Goal: Information Seeking & Learning: Understand process/instructions

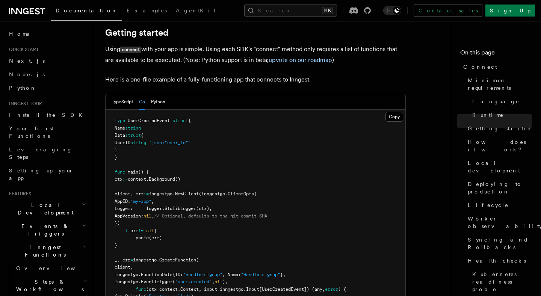
scroll to position [505, 0]
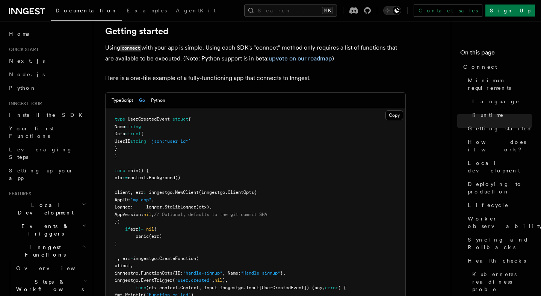
click at [148, 116] on span "UserCreatedEvent" at bounding box center [149, 118] width 42 height 5
click at [141, 124] on span "string" at bounding box center [133, 126] width 16 height 5
click at [141, 131] on span "struct" at bounding box center [133, 133] width 16 height 5
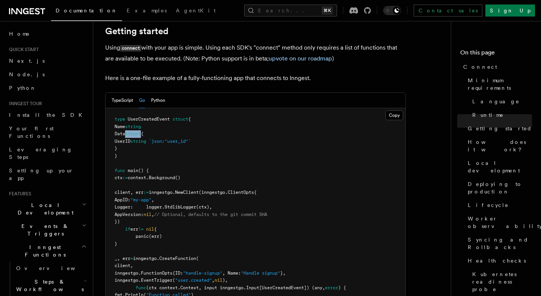
click at [141, 131] on span "struct" at bounding box center [133, 133] width 16 height 5
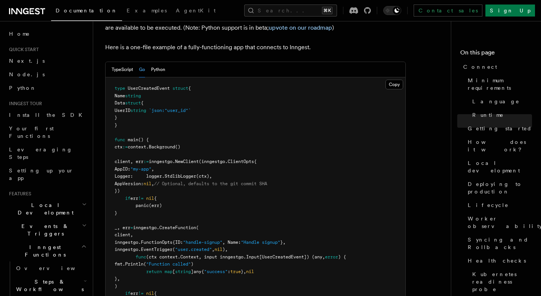
click at [170, 136] on pre "type UserCreatedEvent struct { Name string Data struct { UserID string `json:"u…" at bounding box center [256, 271] width 300 height 389
click at [199, 159] on span "NewClient" at bounding box center [187, 161] width 24 height 5
click at [230, 136] on pre "type UserCreatedEvent struct { Name string Data struct { UserID string `json:"u…" at bounding box center [256, 271] width 300 height 389
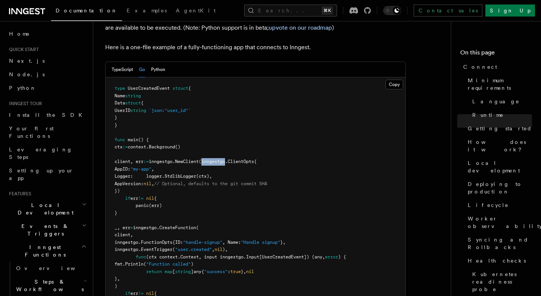
click at [230, 136] on pre "type UserCreatedEvent struct { Name string Data struct { UserID string `json:"u…" at bounding box center [256, 271] width 300 height 389
click at [269, 138] on pre "type UserCreatedEvent struct { Name string Data struct { UserID string `json:"u…" at bounding box center [256, 271] width 300 height 389
click at [180, 144] on pre "type UserCreatedEvent struct { Name string Data struct { UserID string `json:"u…" at bounding box center [256, 271] width 300 height 389
click at [172, 161] on pre "type UserCreatedEvent struct { Name string Data struct { UserID string `json:"u…" at bounding box center [256, 271] width 300 height 389
click at [169, 177] on pre "type UserCreatedEvent struct { Name string Data struct { UserID string `json:"u…" at bounding box center [256, 271] width 300 height 389
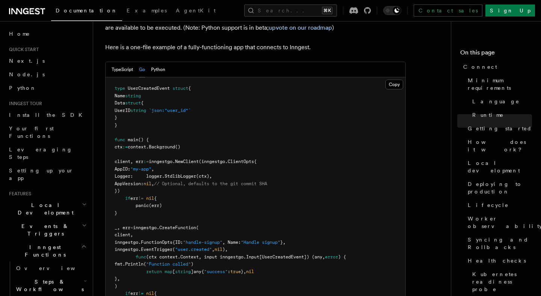
click at [163, 188] on pre "type UserCreatedEvent struct { Name string Data struct { UserID string `json:"u…" at bounding box center [256, 271] width 300 height 389
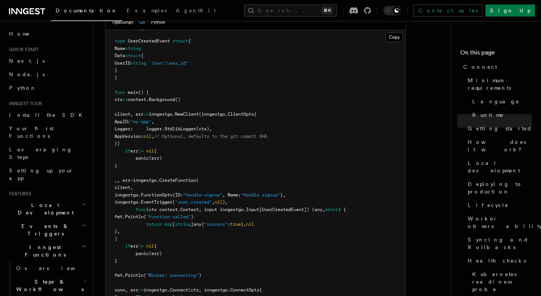
scroll to position [582, 0]
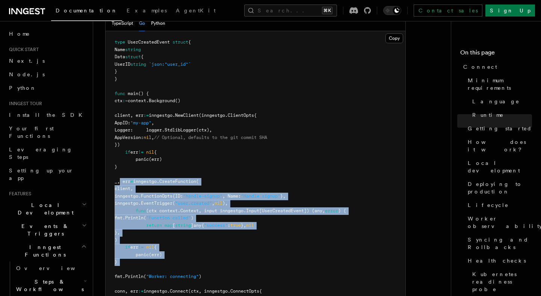
drag, startPoint x: 127, startPoint y: 151, endPoint x: 148, endPoint y: 239, distance: 90.3
click at [148, 239] on pre "type UserCreatedEvent struct { Name string Data struct { UserID string `json:"u…" at bounding box center [256, 225] width 300 height 389
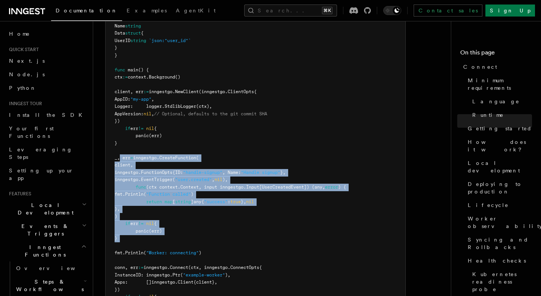
scroll to position [606, 0]
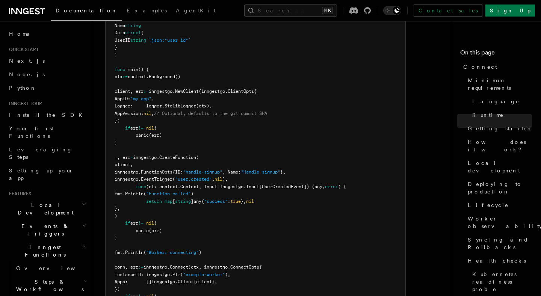
click at [144, 250] on span "Println" at bounding box center [134, 252] width 18 height 5
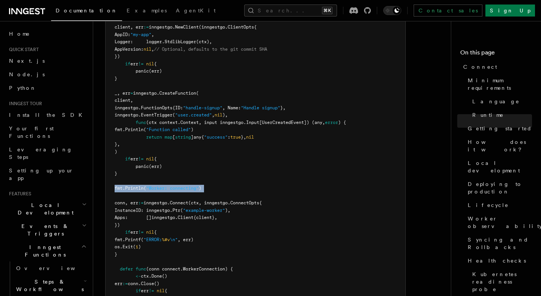
scroll to position [688, 0]
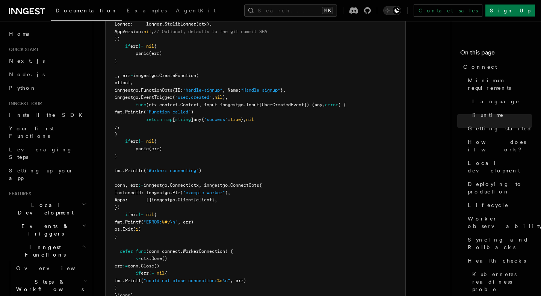
click at [132, 174] on pre "type UserCreatedEvent struct { Name string Data struct { UserID string `json:"u…" at bounding box center [256, 119] width 300 height 389
drag, startPoint x: 125, startPoint y: 153, endPoint x: 231, endPoint y: 177, distance: 108.9
click at [231, 177] on pre "type UserCreatedEvent struct { Name string Data struct { UserID string `json:"u…" at bounding box center [256, 119] width 300 height 389
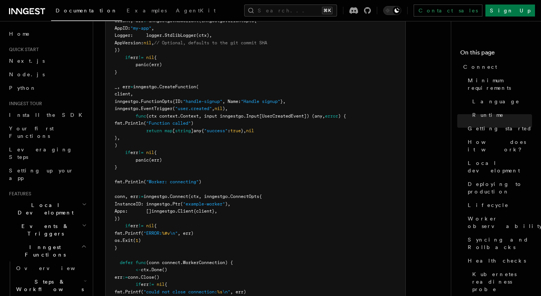
scroll to position [676, 0]
click at [180, 202] on span "Ptr" at bounding box center [176, 204] width 8 height 5
click at [225, 202] on span ""example-worker"" at bounding box center [204, 204] width 42 height 5
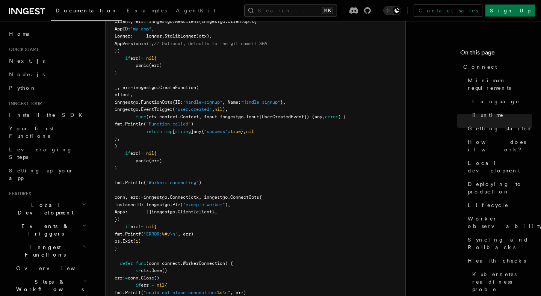
click at [199, 209] on span "Apps: []inngestgo.Client{client}," at bounding box center [166, 211] width 103 height 5
click at [198, 209] on span "Apps: []inngestgo.Client{client}," at bounding box center [166, 211] width 103 height 5
click at [217, 209] on span "Apps: []inngestgo.Client{client}," at bounding box center [166, 211] width 103 height 5
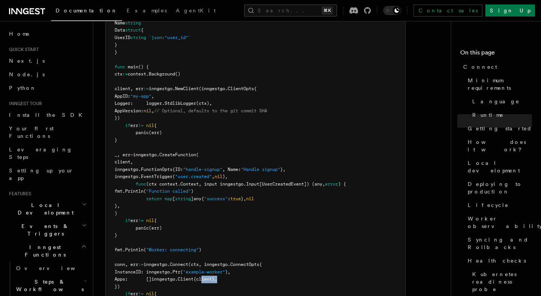
scroll to position [606, 0]
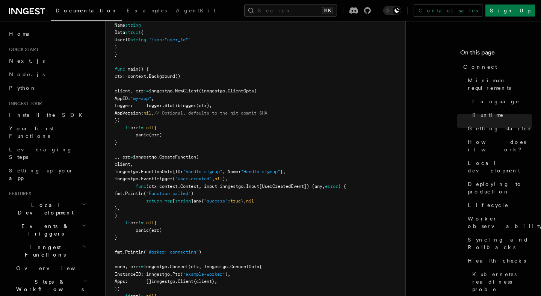
click at [175, 88] on span "inngestgo." at bounding box center [162, 90] width 26 height 5
click at [225, 272] on span ""example-worker"" at bounding box center [204, 274] width 42 height 5
click at [231, 259] on pre "type UserCreatedEvent struct { Name string Data struct { UserID string `json:"u…" at bounding box center [256, 201] width 300 height 389
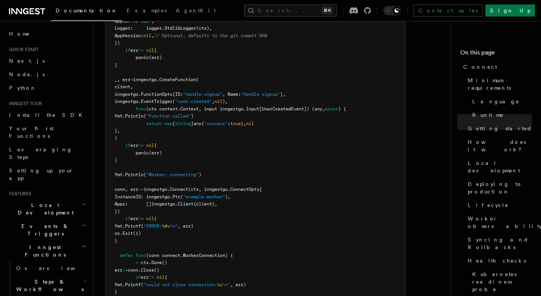
scroll to position [682, 0]
